Goal: Information Seeking & Learning: Learn about a topic

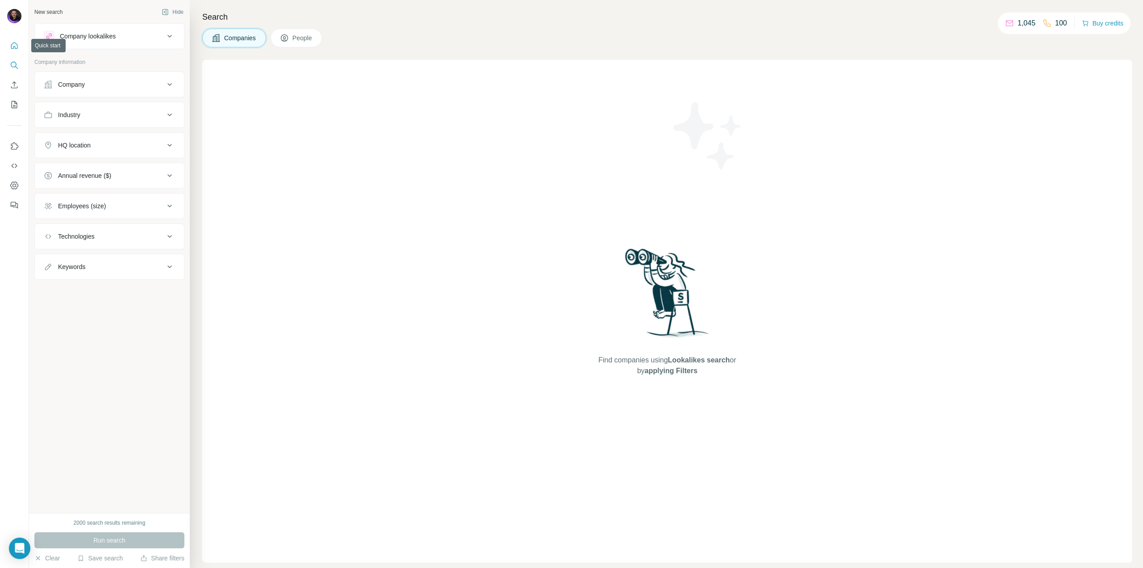
click at [11, 42] on icon "Quick start" at bounding box center [14, 45] width 9 height 9
click at [13, 17] on img at bounding box center [14, 16] width 14 height 14
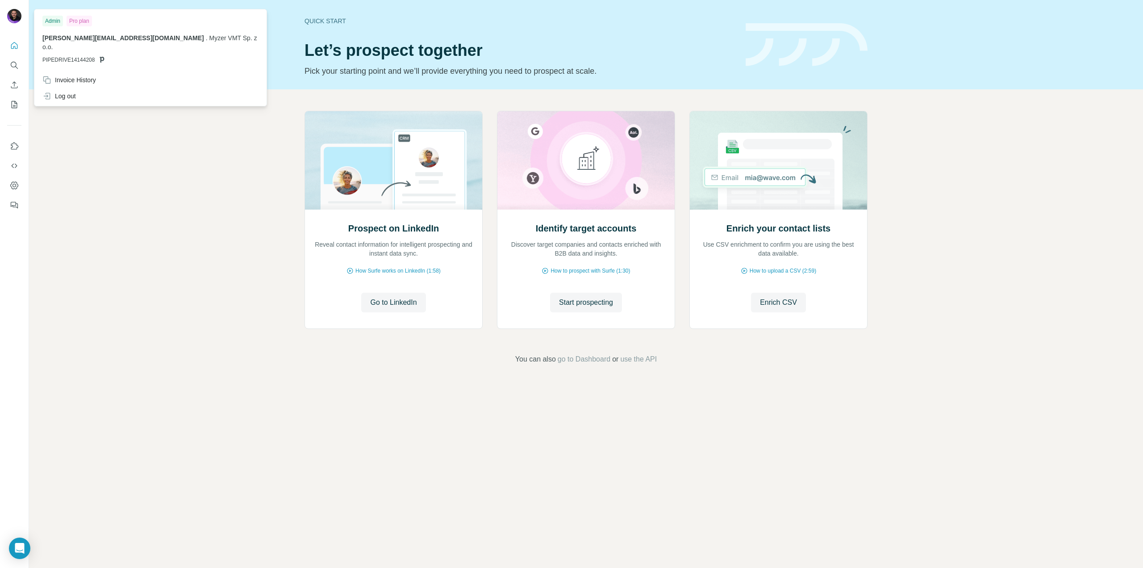
click at [273, 272] on div "Prospect on LinkedIn Reveal contact information for intelligent prospecting and…" at bounding box center [586, 237] width 1114 height 297
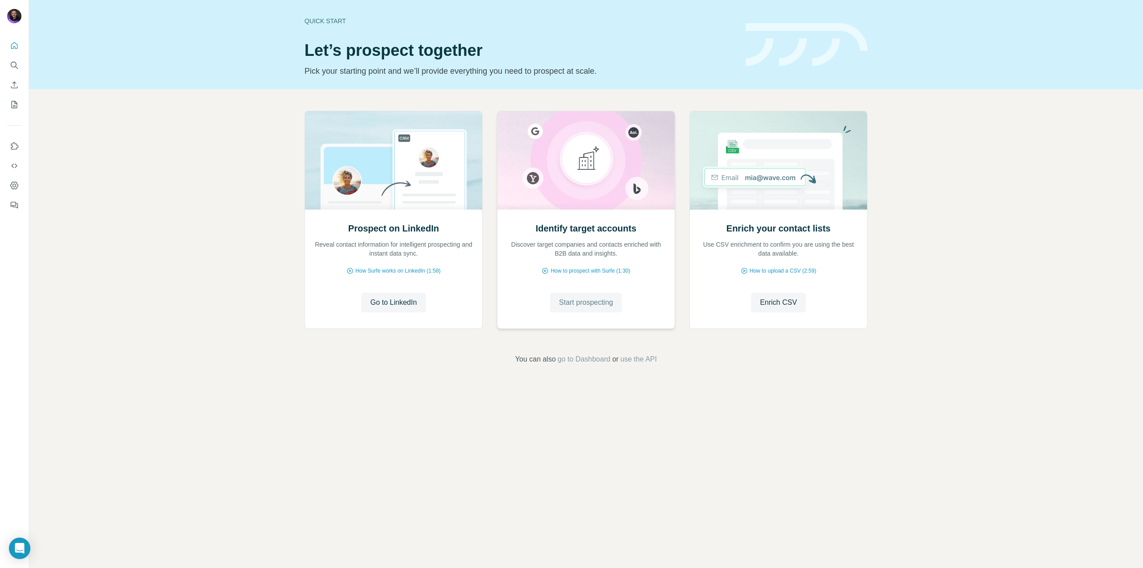
click at [584, 304] on span "Start prospecting" at bounding box center [586, 302] width 54 height 11
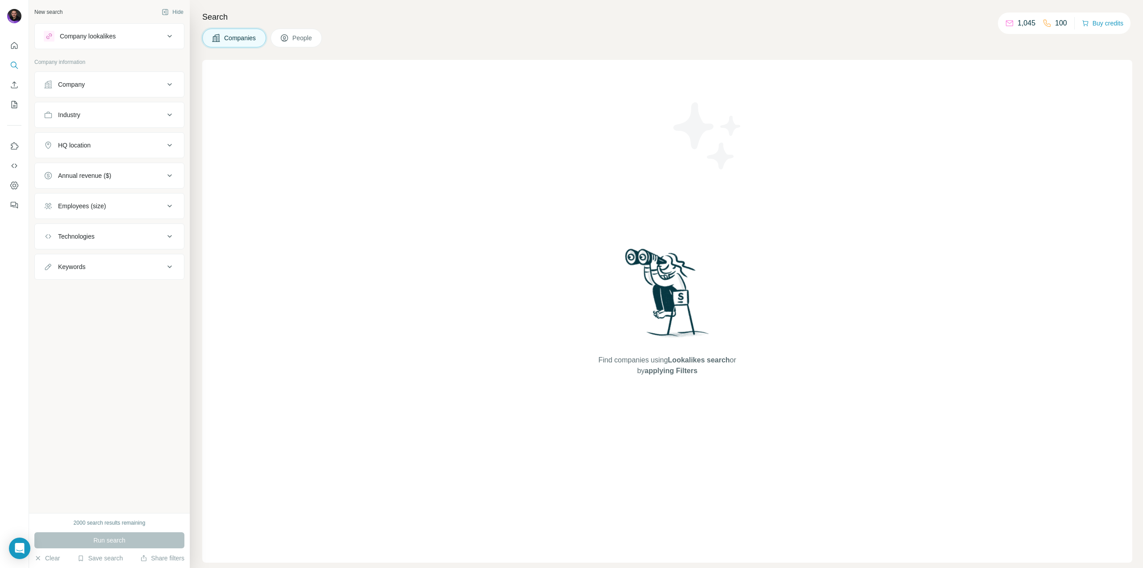
click at [122, 38] on div "Company lookalikes" at bounding box center [104, 36] width 121 height 11
click at [121, 33] on div "Company lookalikes" at bounding box center [104, 36] width 121 height 11
click at [81, 88] on div "Company" at bounding box center [71, 84] width 27 height 9
click at [84, 87] on div "Company" at bounding box center [71, 84] width 27 height 9
click at [114, 146] on div "HQ location" at bounding box center [104, 145] width 121 height 9
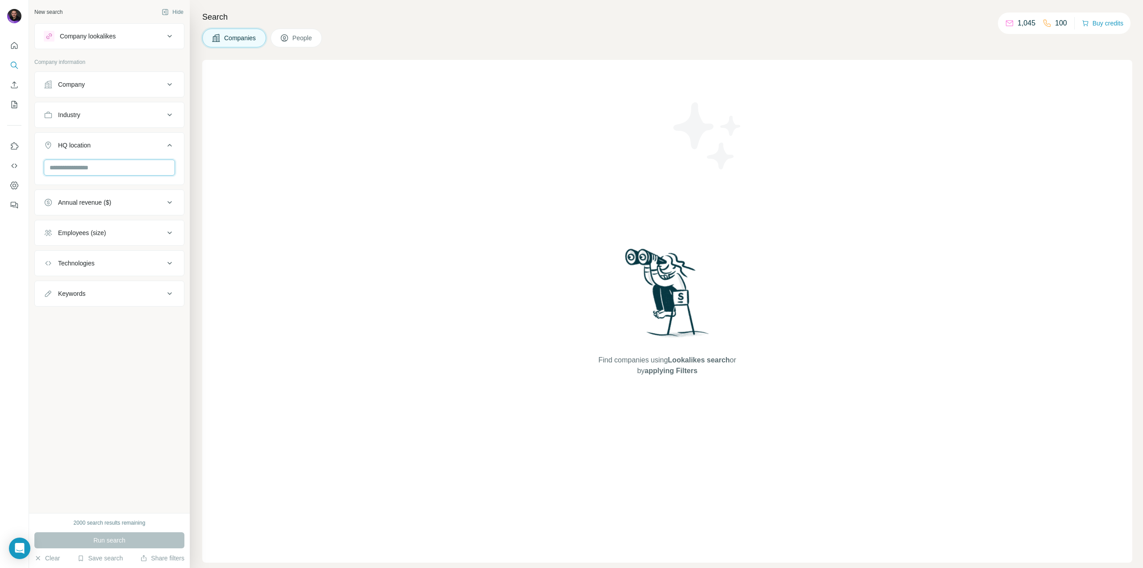
click at [100, 169] on input "text" at bounding box center [109, 167] width 131 height 16
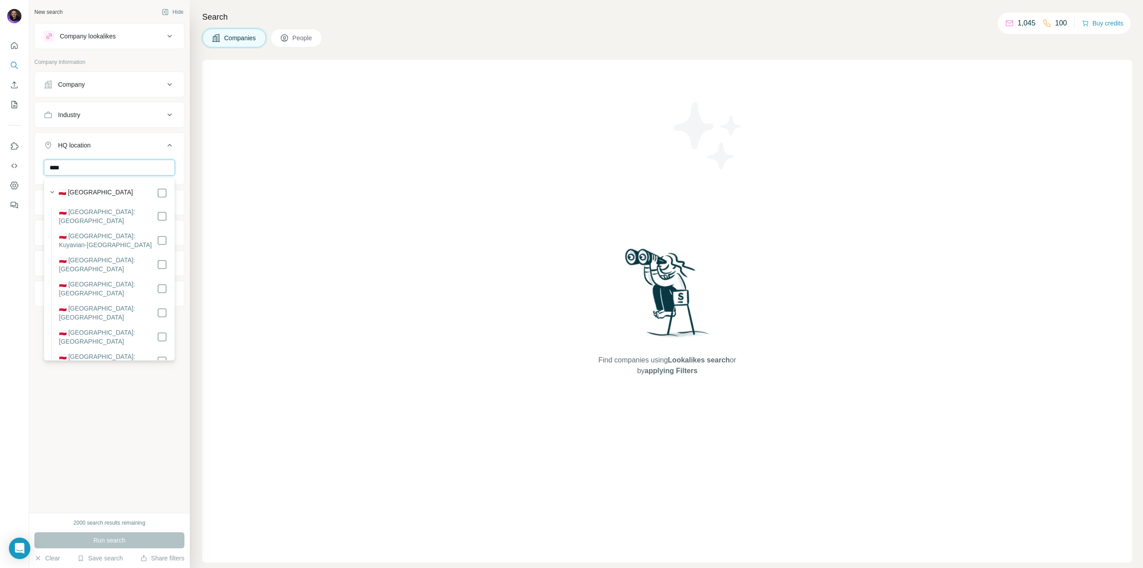
type input "****"
click at [113, 536] on span "Run search" at bounding box center [109, 539] width 32 height 9
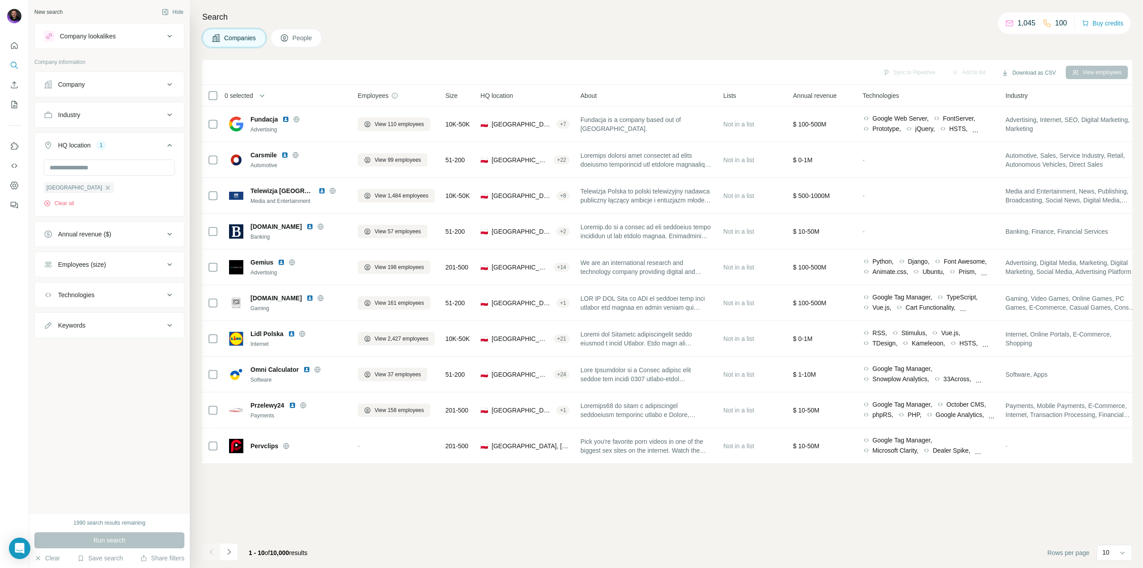
click at [122, 296] on div "Technologies" at bounding box center [104, 294] width 121 height 9
click at [115, 319] on input "text" at bounding box center [109, 317] width 131 height 16
click at [168, 293] on icon at bounding box center [169, 294] width 11 height 11
click at [166, 324] on icon at bounding box center [169, 325] width 11 height 11
click at [91, 347] on input "text" at bounding box center [100, 347] width 113 height 16
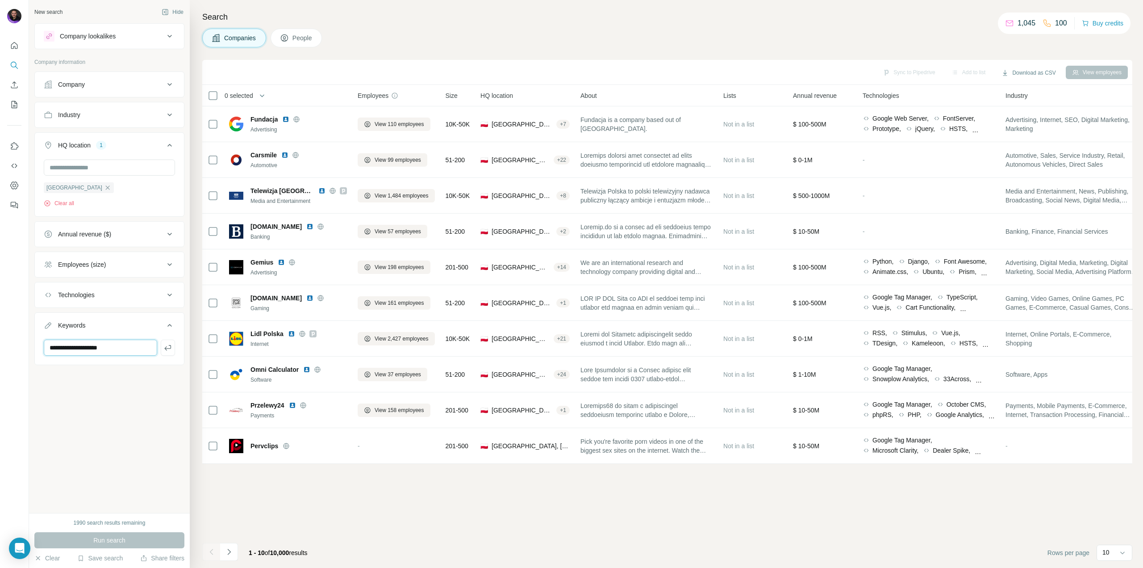
type input "**********"
click at [137, 538] on button "Run search" at bounding box center [109, 540] width 150 height 16
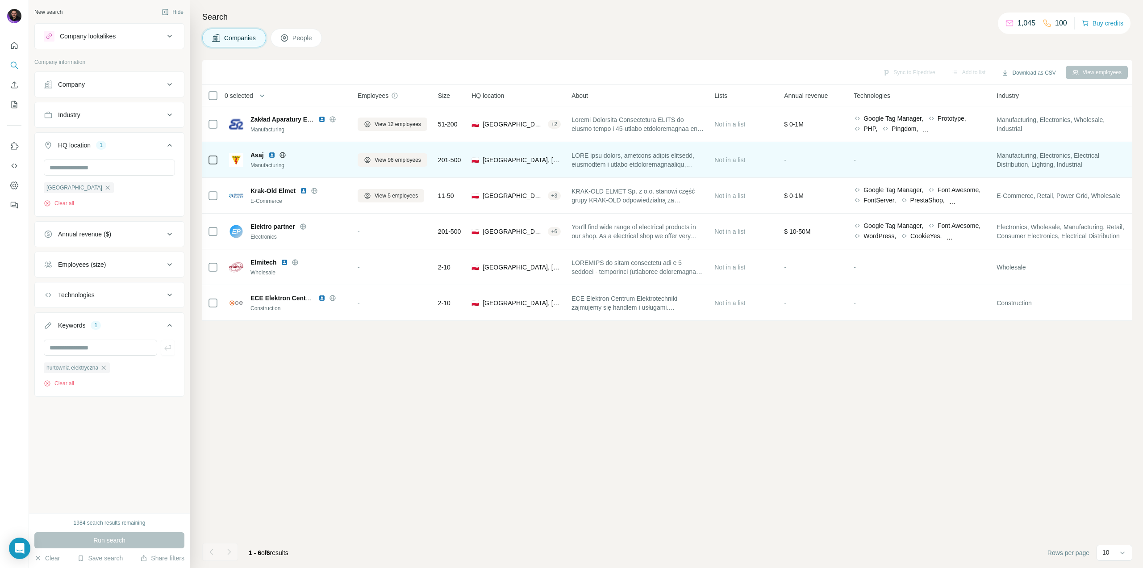
click at [254, 155] on span "Asaj" at bounding box center [257, 155] width 13 height 9
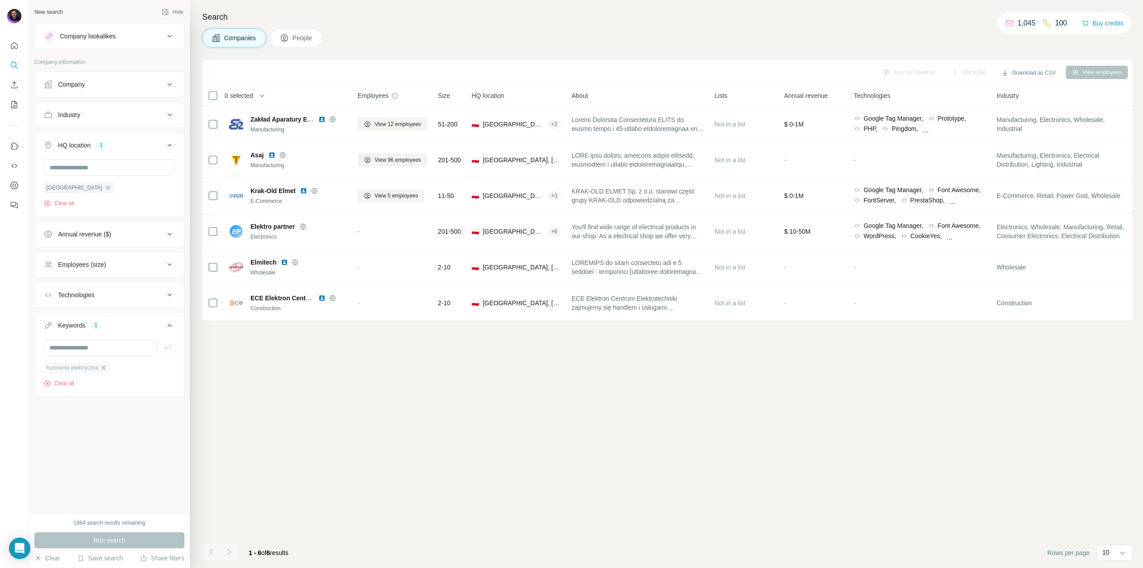
click at [107, 367] on icon "button" at bounding box center [103, 367] width 7 height 7
click at [102, 351] on input "text" at bounding box center [100, 347] width 113 height 16
type input "**********"
click at [118, 537] on span "Run search" at bounding box center [109, 539] width 32 height 9
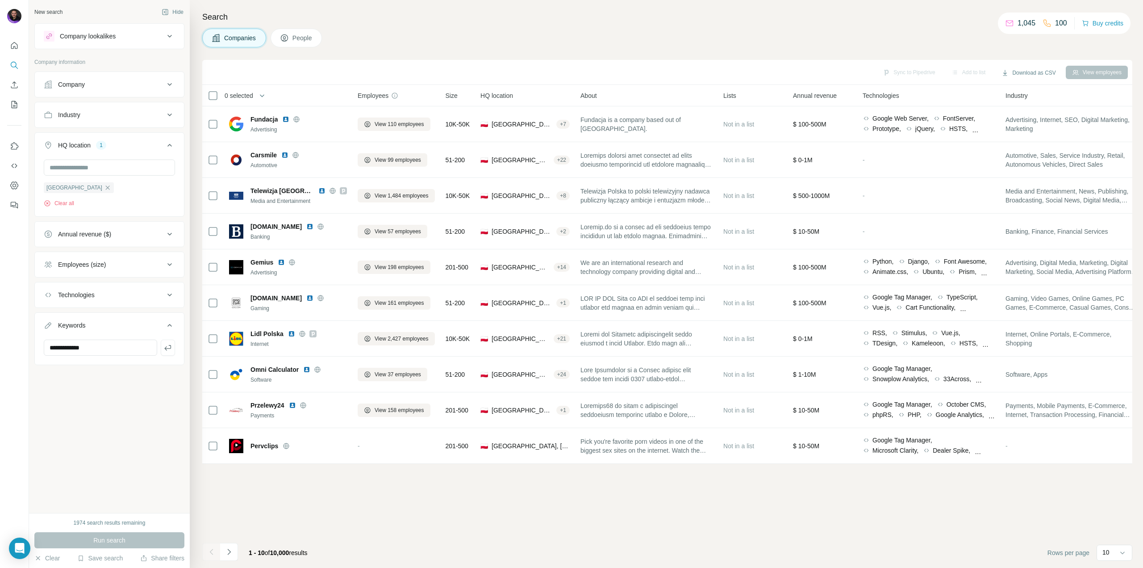
click at [105, 110] on div "Industry" at bounding box center [104, 114] width 121 height 9
click at [144, 368] on input "**********" at bounding box center [100, 374] width 113 height 16
drag, startPoint x: 136, startPoint y: 370, endPoint x: 34, endPoint y: 374, distance: 101.5
click at [34, 374] on div "**********" at bounding box center [109, 365] width 150 height 53
click at [118, 445] on div "New search Hide Company lookalikes Company information Company Industry HQ loca…" at bounding box center [109, 256] width 161 height 513
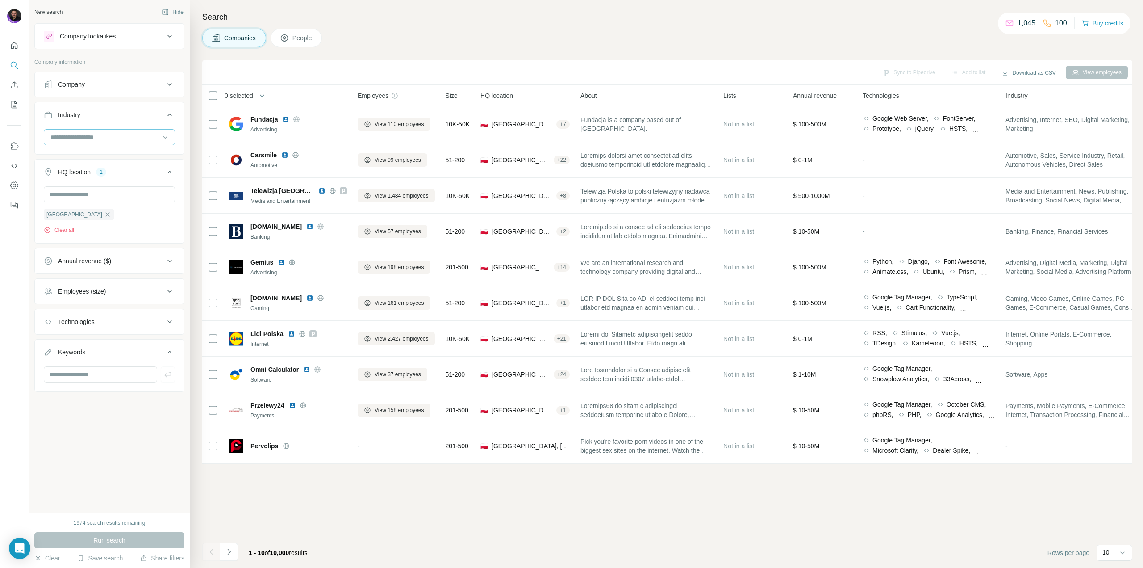
click at [129, 135] on input at bounding box center [105, 137] width 110 height 10
click at [116, 138] on input at bounding box center [105, 137] width 110 height 10
click at [111, 134] on input at bounding box center [105, 137] width 110 height 10
click at [110, 135] on input at bounding box center [105, 137] width 110 height 10
click at [108, 136] on input at bounding box center [105, 137] width 110 height 10
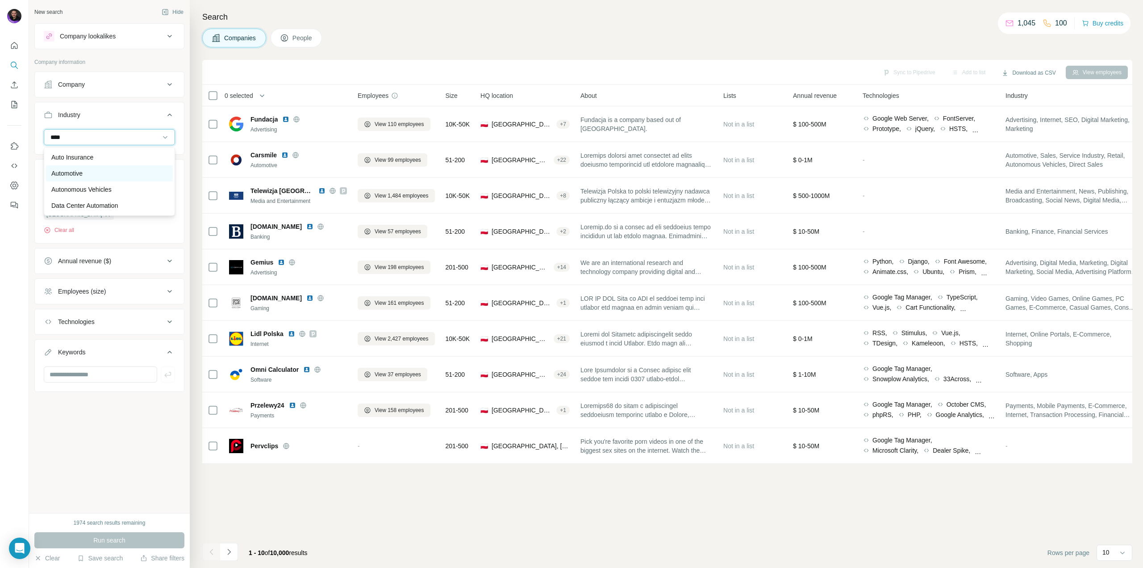
type input "****"
click at [80, 173] on p "Automotive" at bounding box center [66, 173] width 31 height 9
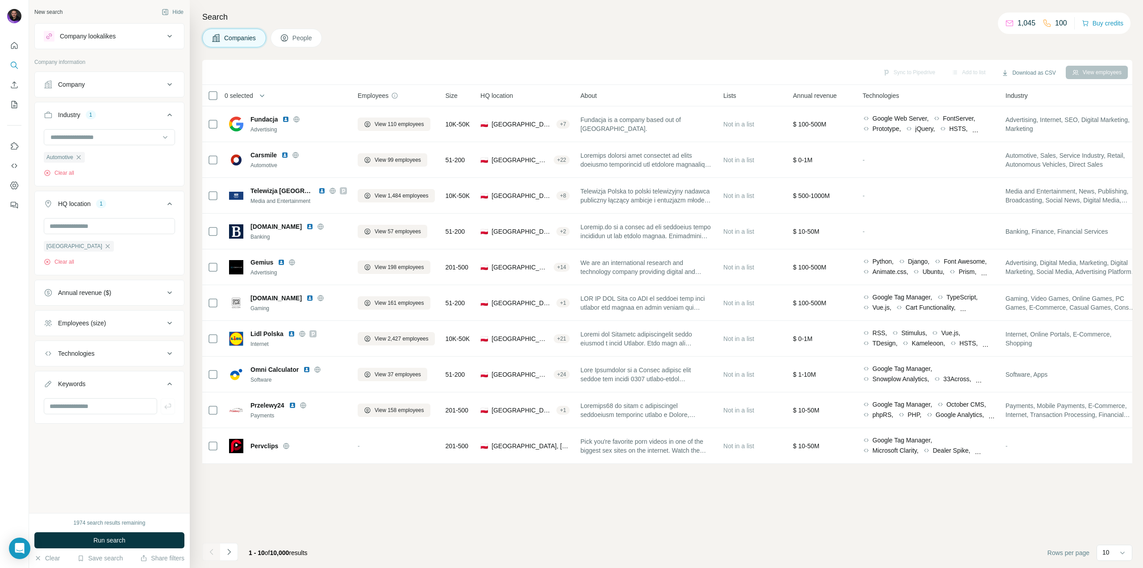
click at [151, 531] on div "1974 search results remaining Run search Clear Save search Share filters" at bounding box center [109, 540] width 161 height 55
click at [144, 540] on button "Run search" at bounding box center [109, 540] width 150 height 16
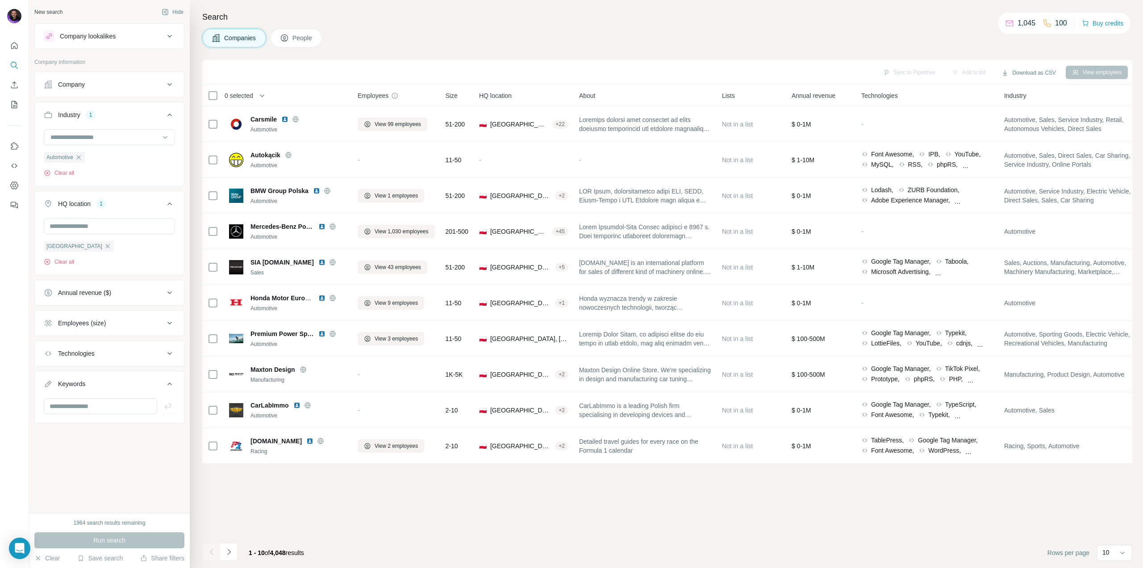
click at [87, 352] on div "Technologies" at bounding box center [76, 353] width 37 height 9
click at [92, 408] on input "text" at bounding box center [100, 406] width 113 height 16
type input "**********"
click at [103, 537] on span "Run search" at bounding box center [109, 539] width 32 height 9
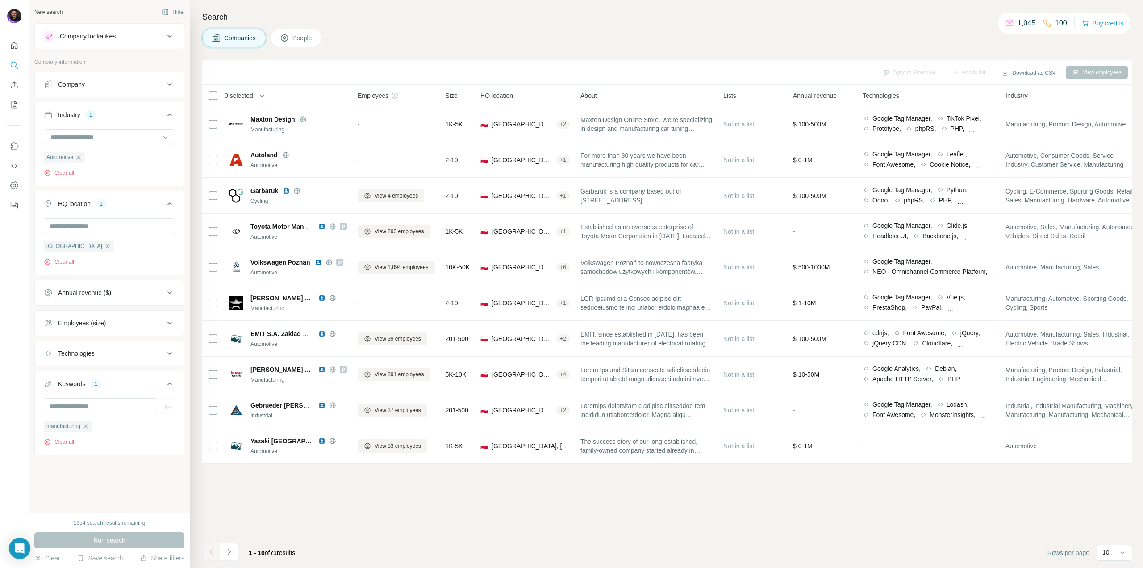
click at [120, 325] on div "Employees (size)" at bounding box center [104, 322] width 121 height 9
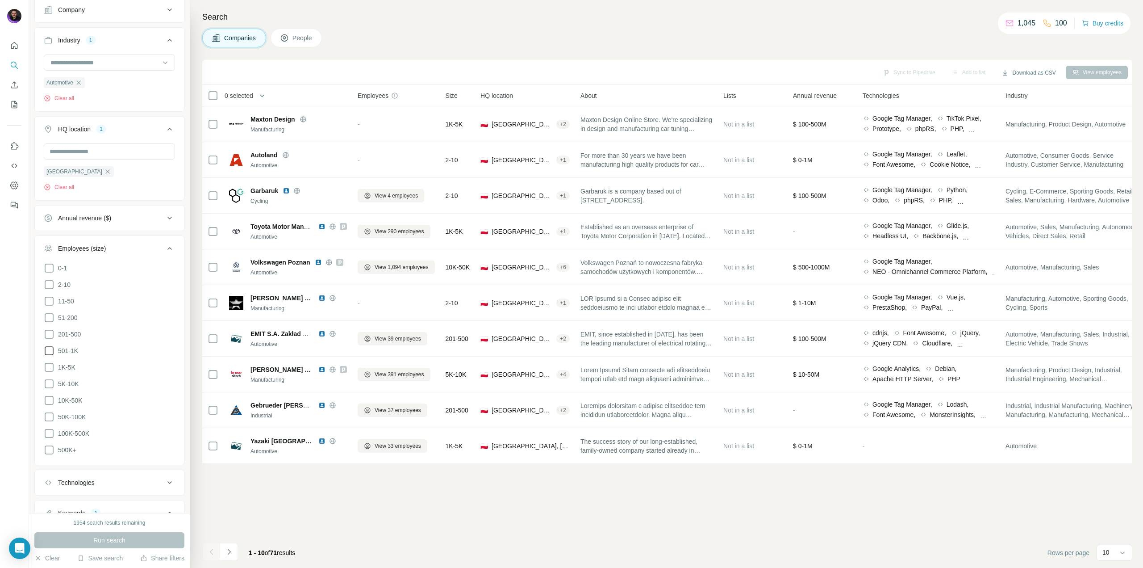
click at [49, 350] on icon at bounding box center [49, 350] width 11 height 11
click at [50, 364] on icon at bounding box center [49, 367] width 11 height 11
click at [48, 378] on icon at bounding box center [49, 383] width 11 height 11
click at [48, 397] on icon at bounding box center [49, 400] width 11 height 11
click at [47, 416] on icon at bounding box center [49, 416] width 11 height 11
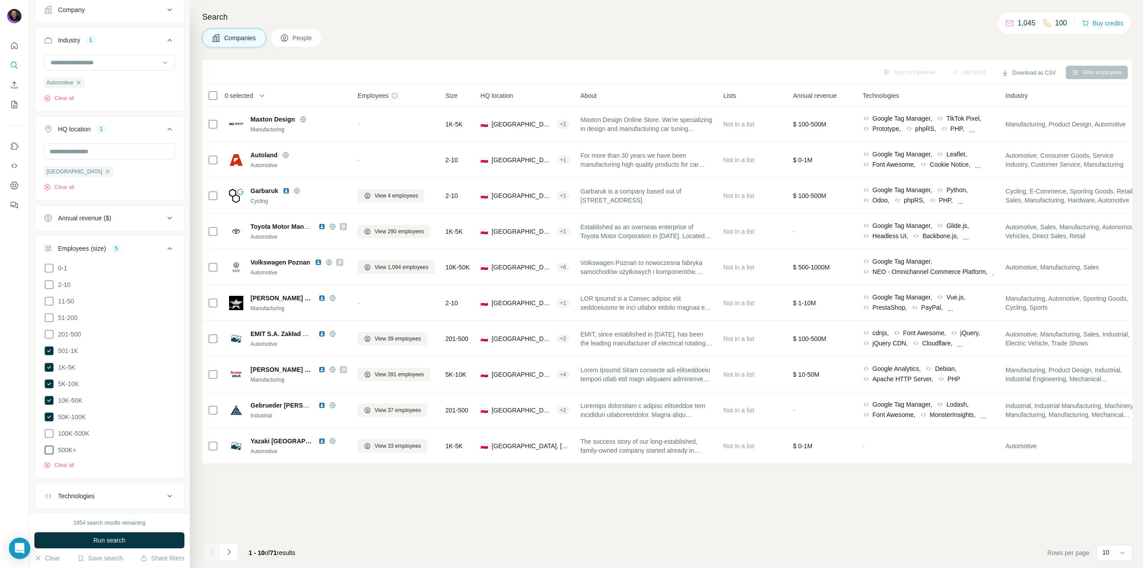
click at [50, 429] on icon at bounding box center [49, 433] width 11 height 11
click at [45, 448] on icon at bounding box center [49, 449] width 11 height 11
click at [104, 537] on span "Run search" at bounding box center [109, 539] width 32 height 9
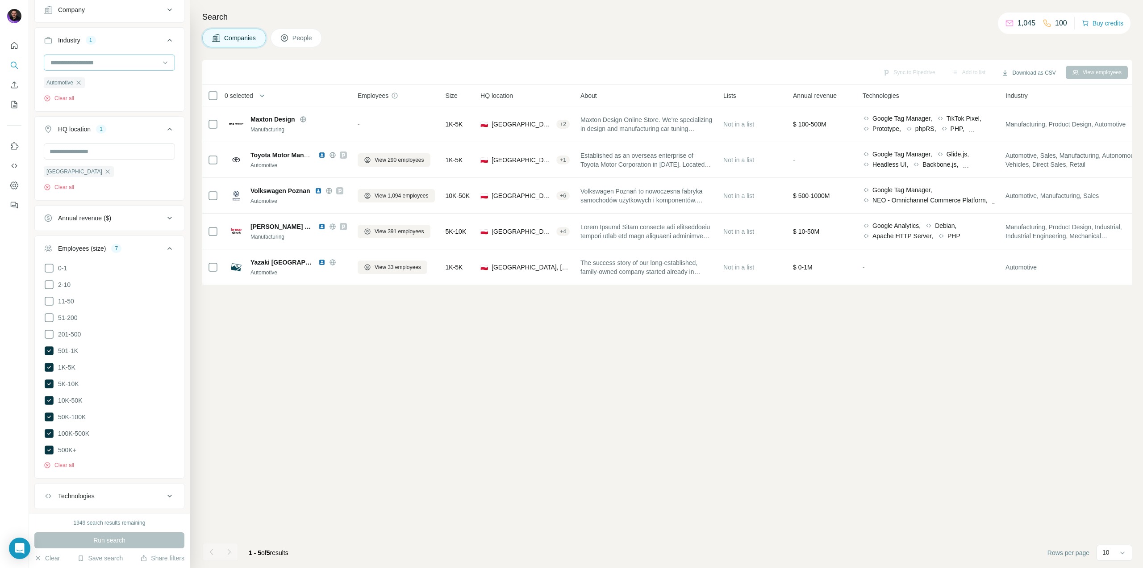
click at [78, 68] on div at bounding box center [105, 62] width 110 height 15
type input "******"
click at [75, 80] on div "Automotive" at bounding box center [106, 82] width 125 height 21
click at [95, 63] on input at bounding box center [105, 63] width 110 height 10
click at [92, 66] on input at bounding box center [105, 63] width 110 height 10
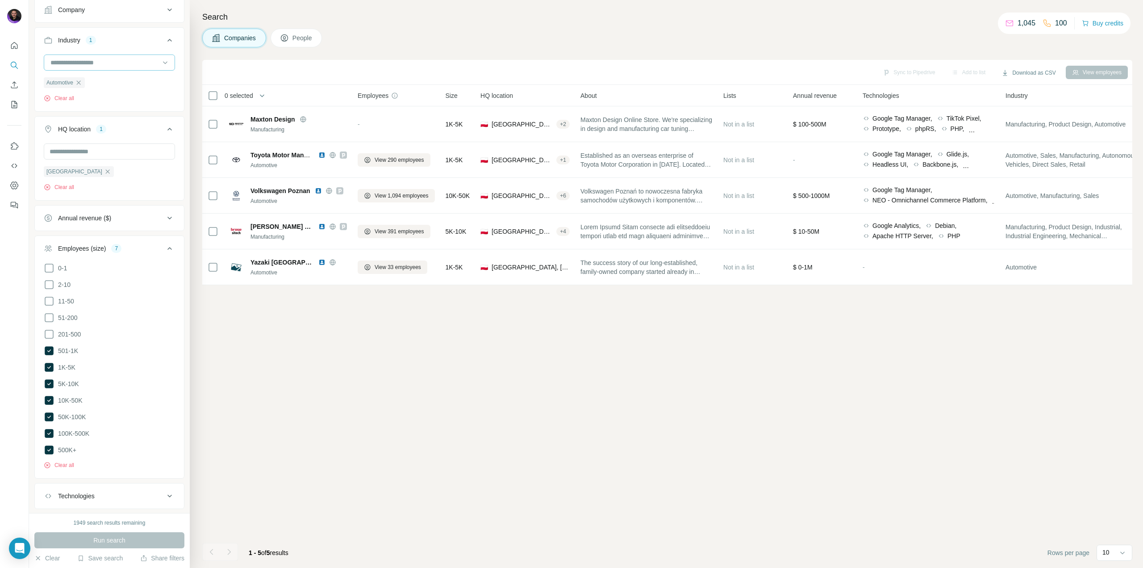
click at [94, 61] on input at bounding box center [105, 63] width 110 height 10
click at [169, 182] on div "[GEOGRAPHIC_DATA] Clear all" at bounding box center [109, 170] width 149 height 55
